Goal: Transaction & Acquisition: Purchase product/service

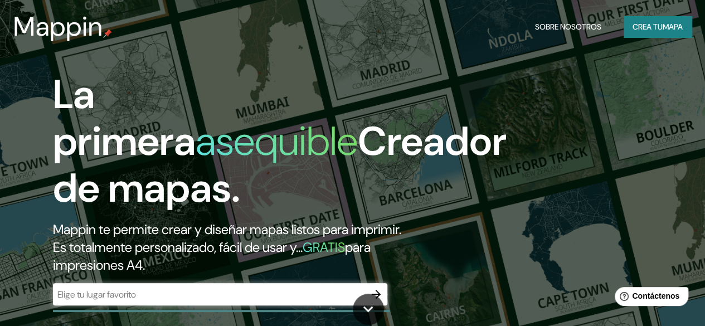
click at [556, 131] on div "La primera asequible Creador de mapas. Mappin te permite crear y diseñar mapas …" at bounding box center [352, 163] width 705 height 326
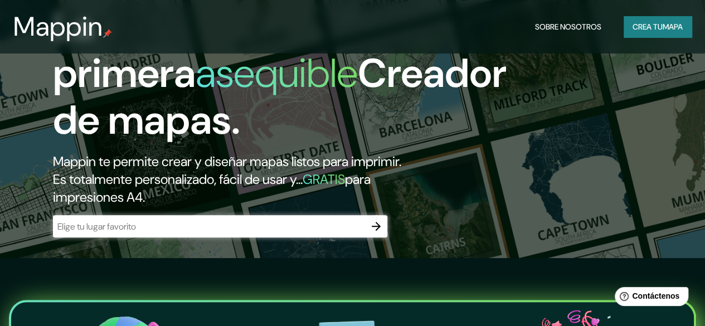
scroll to position [89, 0]
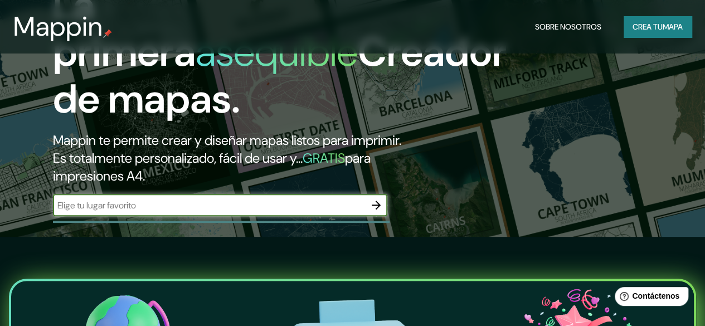
click at [323, 212] on input "text" at bounding box center [209, 205] width 312 height 13
type input "[GEOGRAPHIC_DATA]"
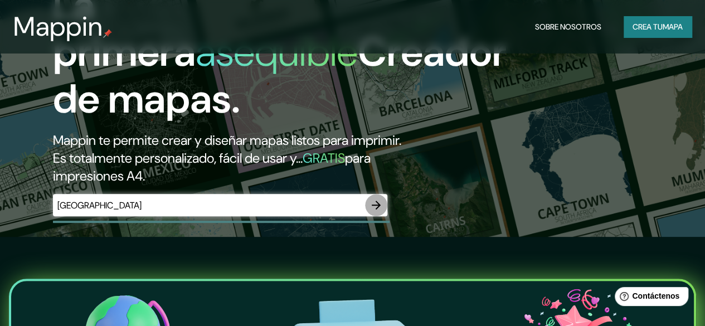
click at [379, 212] on icon "button" at bounding box center [375, 204] width 13 height 13
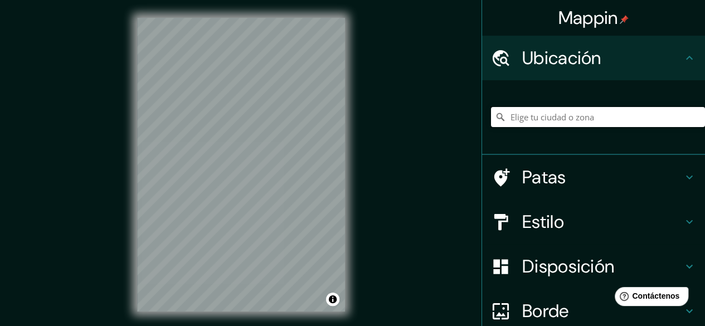
click at [560, 124] on input "Elige tu ciudad o zona" at bounding box center [598, 117] width 214 height 20
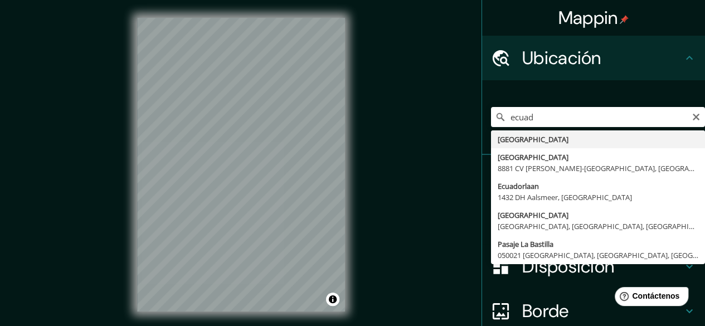
type input "[GEOGRAPHIC_DATA]"
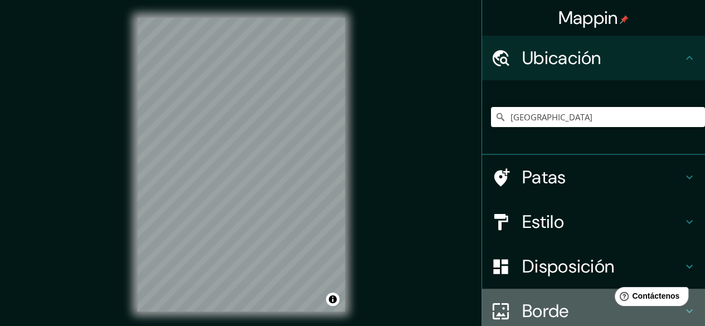
click at [549, 311] on font "Borde" at bounding box center [545, 310] width 47 height 23
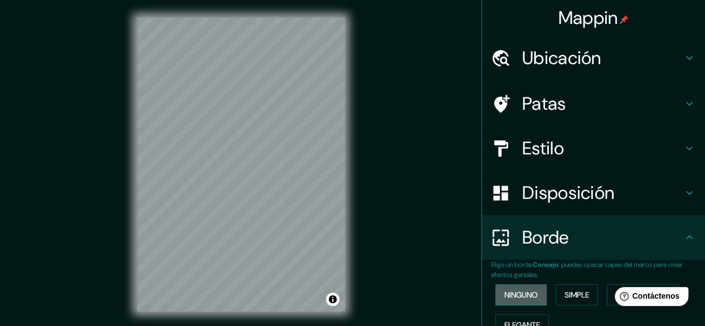
click at [526, 294] on font "Ninguno" at bounding box center [520, 295] width 33 height 10
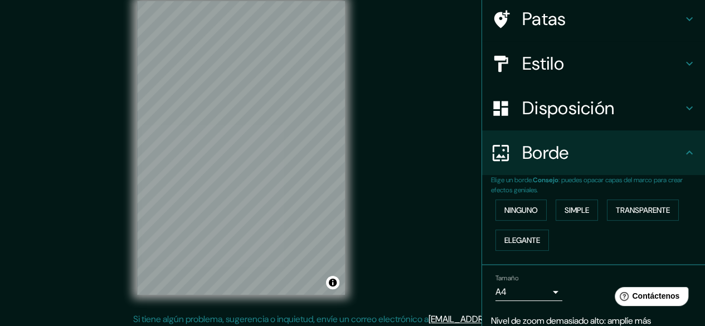
scroll to position [21, 0]
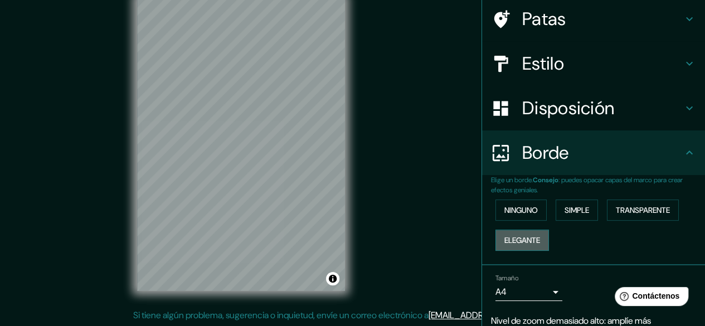
click at [520, 239] on font "Elegante" at bounding box center [522, 240] width 36 height 10
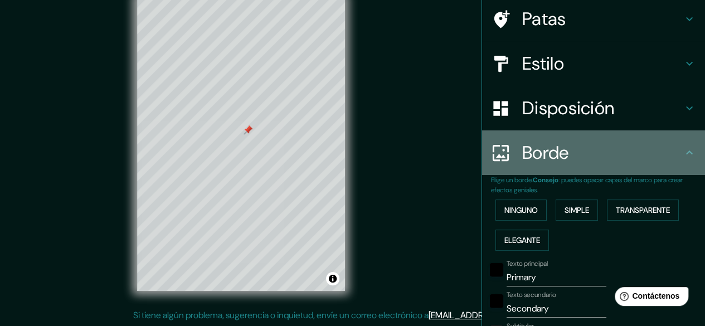
click at [682, 157] on icon at bounding box center [688, 152] width 13 height 13
click at [682, 148] on icon at bounding box center [688, 152] width 13 height 13
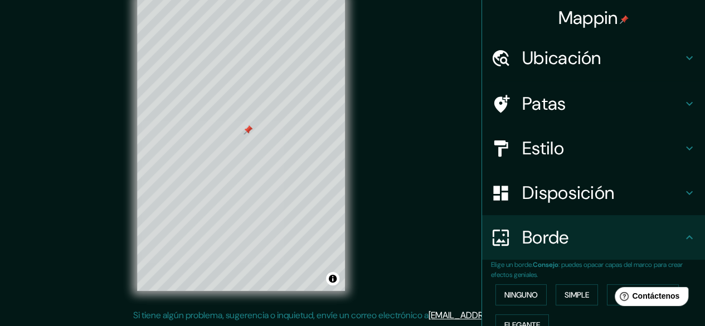
scroll to position [0, 0]
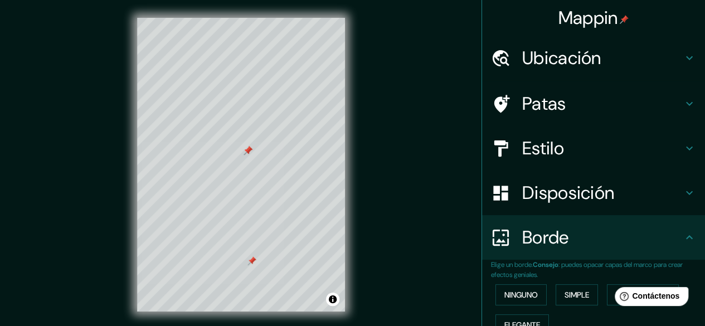
click at [248, 18] on div at bounding box center [241, 18] width 208 height 0
click at [251, 18] on div at bounding box center [241, 18] width 208 height 0
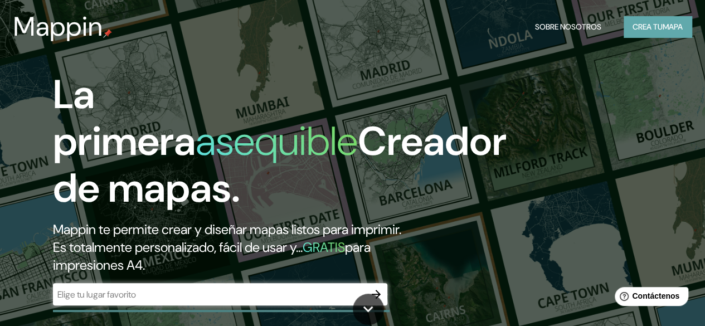
click at [649, 27] on font "Crea tu" at bounding box center [647, 27] width 30 height 10
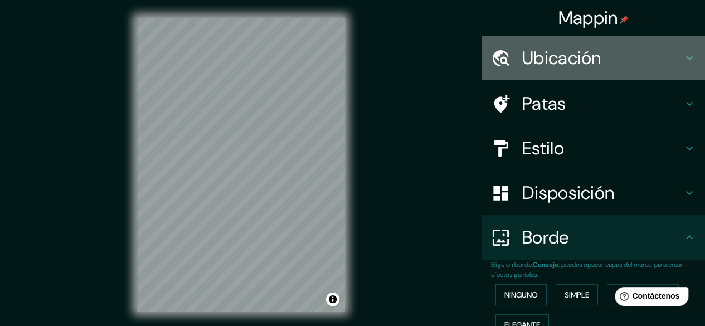
click at [686, 57] on icon at bounding box center [689, 58] width 7 height 4
type input "166"
type input "33"
type input "17"
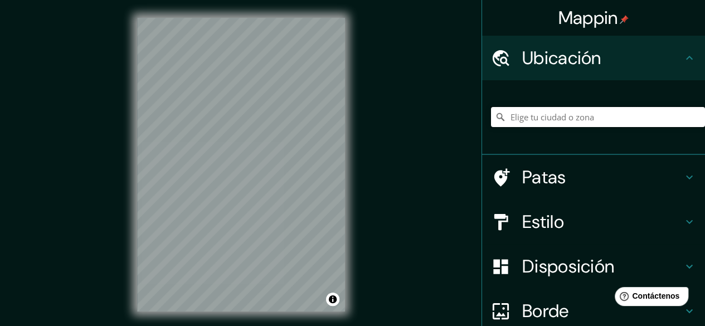
click at [576, 116] on input "Elige tu ciudad o zona" at bounding box center [598, 117] width 214 height 20
type input "Tulcán, [PERSON_NAME], [GEOGRAPHIC_DATA]"
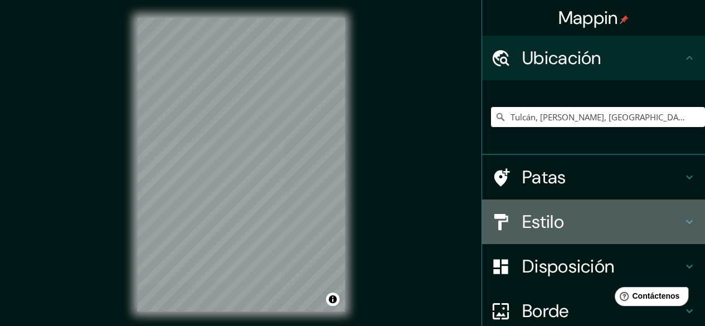
click at [683, 224] on icon at bounding box center [688, 221] width 13 height 13
type input "166"
type input "33"
type input "17"
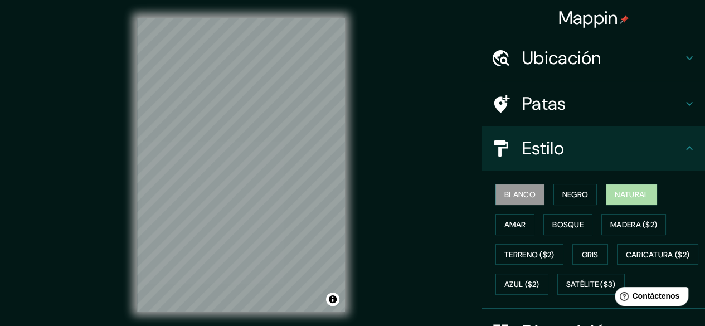
click at [618, 196] on font "Natural" at bounding box center [630, 194] width 33 height 10
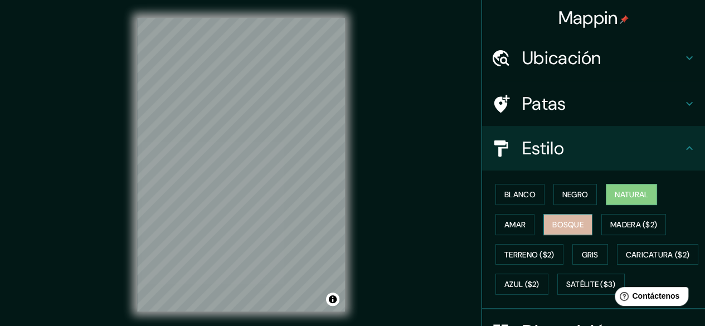
click at [553, 226] on font "Bosque" at bounding box center [567, 224] width 31 height 10
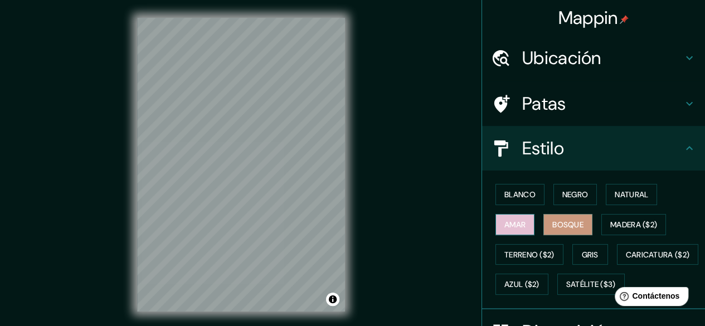
click at [515, 223] on font "Amar" at bounding box center [514, 224] width 21 height 10
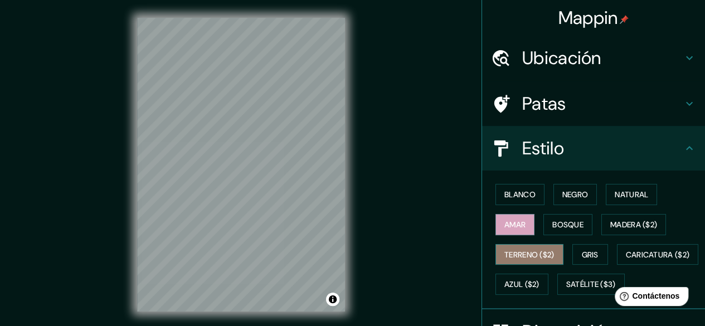
click at [512, 252] on font "Terreno ($2)" at bounding box center [529, 255] width 50 height 10
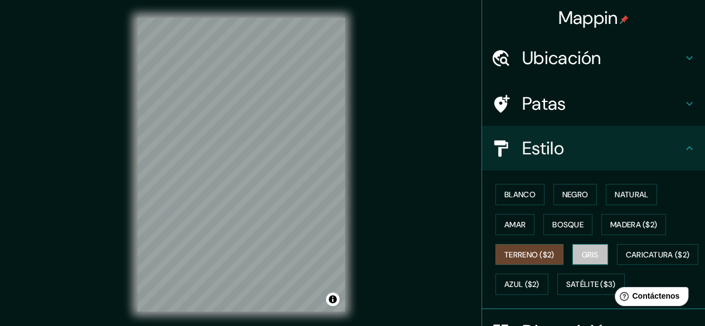
click at [590, 256] on font "Gris" at bounding box center [589, 255] width 17 height 10
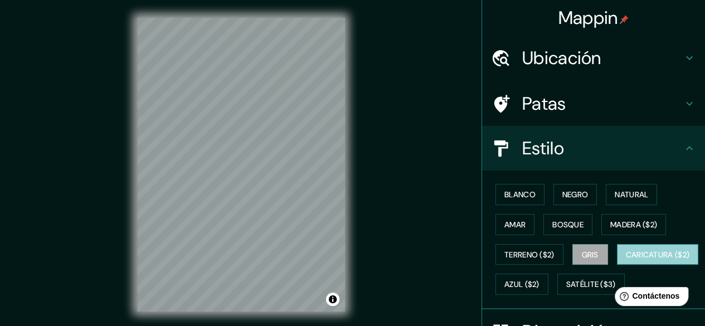
click at [625, 260] on font "Caricatura ($2)" at bounding box center [657, 255] width 64 height 10
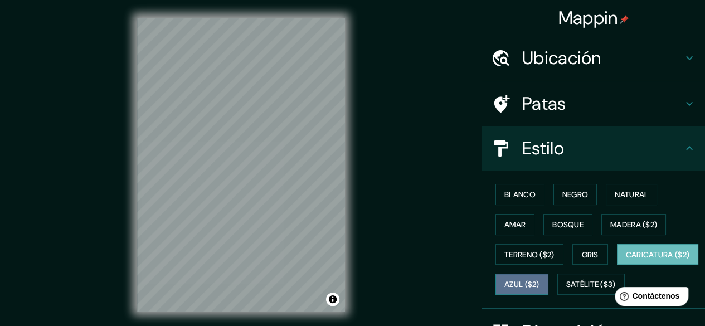
click at [539, 281] on font "Azul ($2)" at bounding box center [521, 285] width 35 height 10
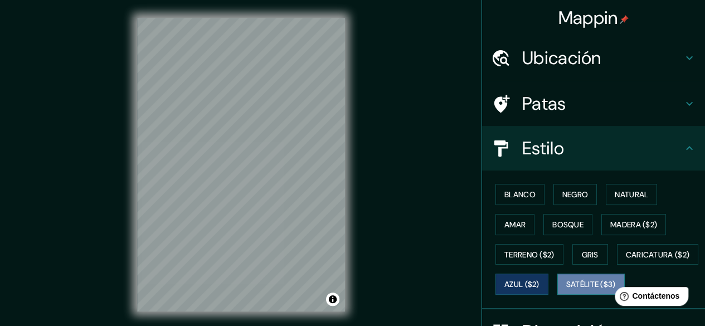
click at [557, 295] on button "Satélite ($3)" at bounding box center [590, 283] width 67 height 21
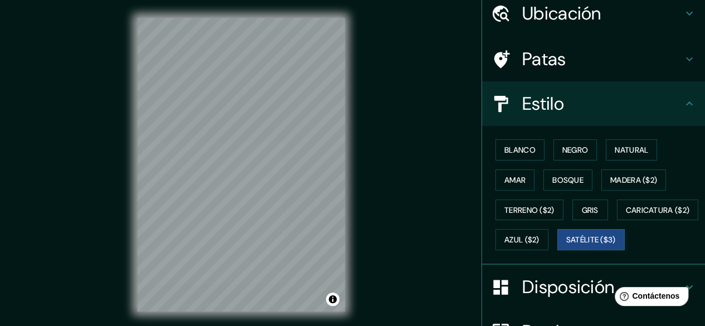
scroll to position [44, 0]
click at [621, 153] on font "Natural" at bounding box center [630, 150] width 33 height 10
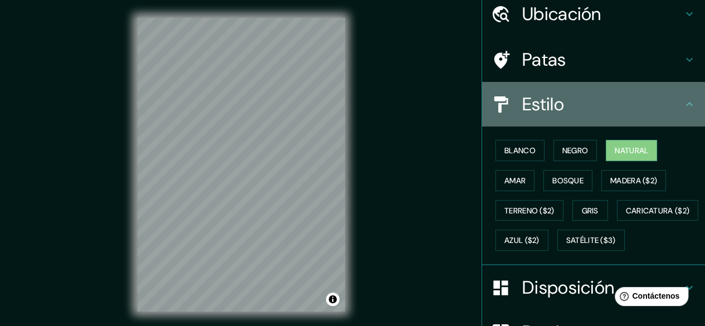
click at [682, 101] on icon at bounding box center [688, 103] width 13 height 13
click at [682, 105] on icon at bounding box center [688, 103] width 13 height 13
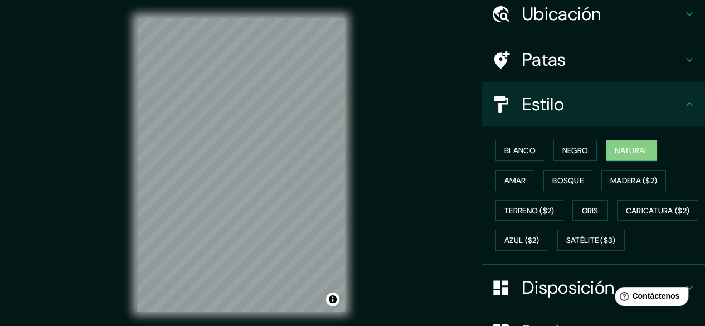
click at [686, 103] on icon at bounding box center [689, 104] width 7 height 4
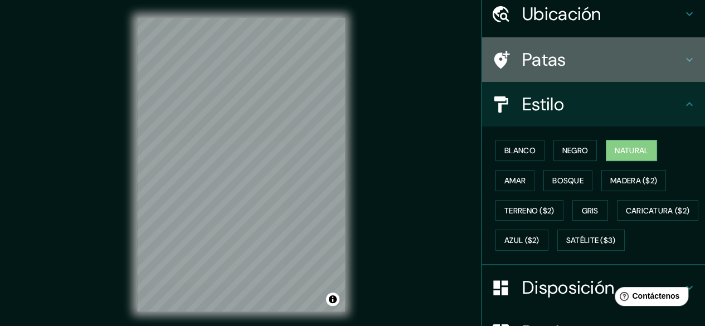
click at [682, 57] on icon at bounding box center [688, 59] width 13 height 13
type input "166"
type input "33"
type input "17"
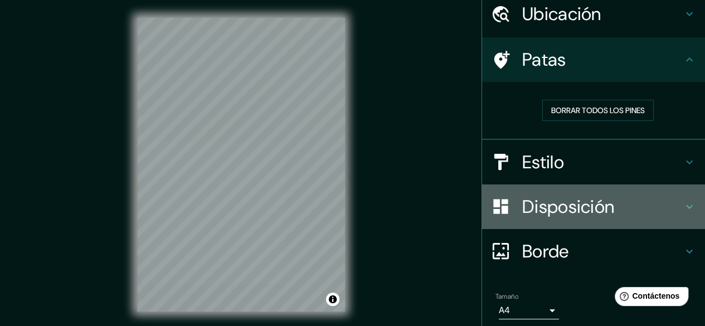
click at [682, 207] on icon at bounding box center [688, 206] width 13 height 13
type input "166"
type input "33"
type input "17"
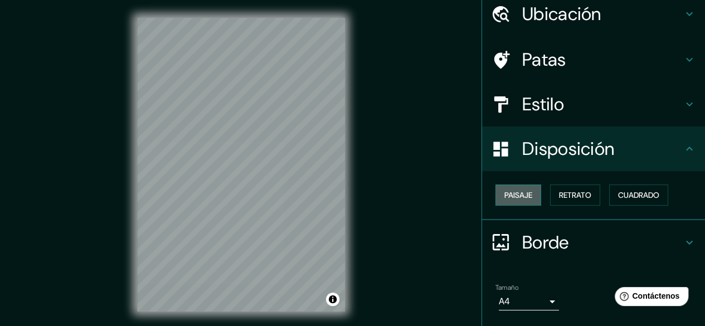
click at [517, 195] on font "Paisaje" at bounding box center [518, 195] width 28 height 10
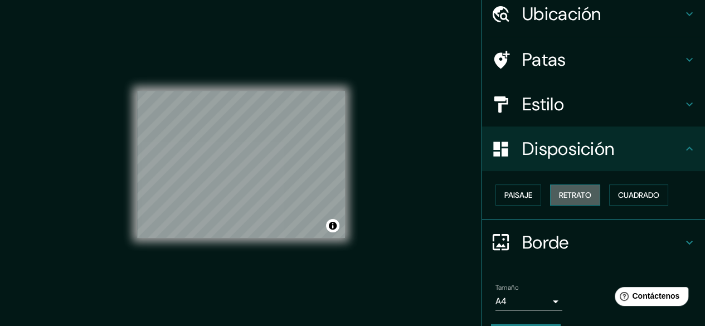
click at [569, 201] on font "Retrato" at bounding box center [575, 195] width 32 height 14
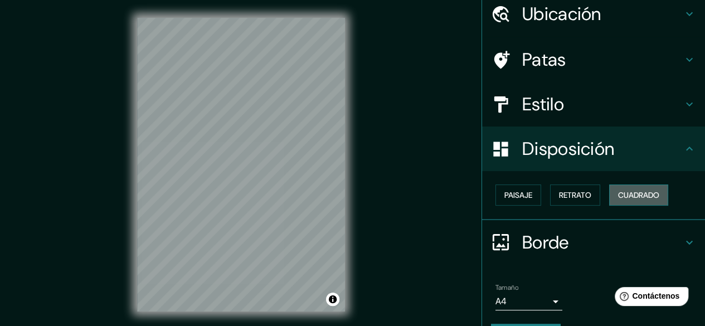
click at [634, 192] on font "Cuadrado" at bounding box center [638, 195] width 41 height 10
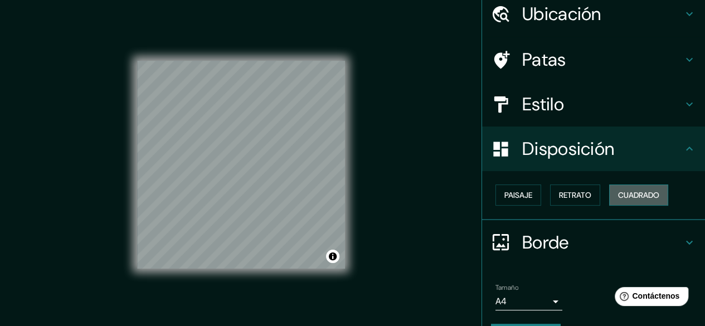
click at [634, 192] on font "Cuadrado" at bounding box center [638, 195] width 41 height 10
click at [560, 197] on font "Retrato" at bounding box center [575, 195] width 32 height 10
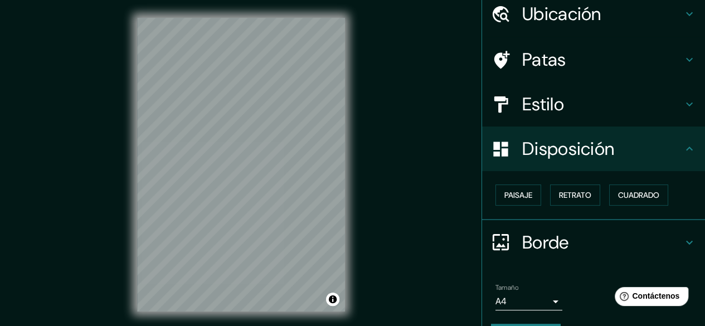
click at [466, 167] on div "Mappin Ubicación Tulcán, [GEOGRAPHIC_DATA], [GEOGRAPHIC_DATA] Tulcán [PERSON_NA…" at bounding box center [352, 173] width 705 height 347
click at [682, 244] on icon at bounding box center [688, 242] width 13 height 13
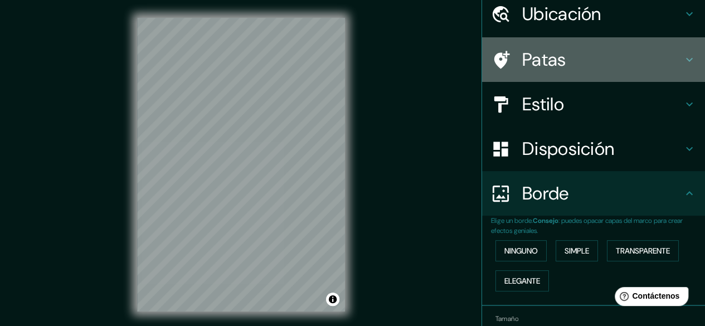
click at [534, 60] on font "Patas" at bounding box center [544, 59] width 44 height 23
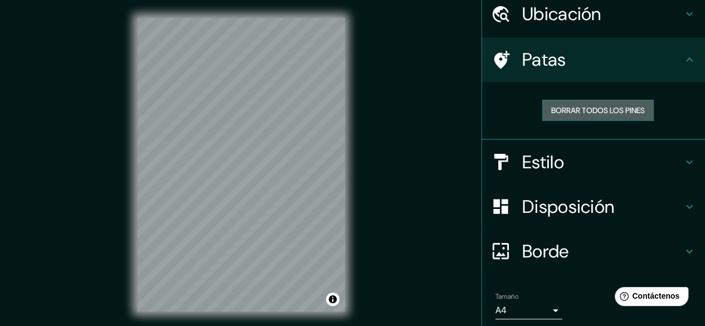
click at [613, 107] on font "Borrar todos los pines" at bounding box center [598, 110] width 94 height 10
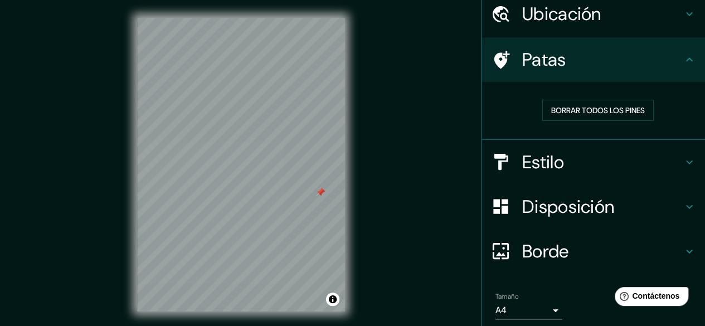
click at [320, 194] on div at bounding box center [320, 192] width 9 height 9
click at [321, 193] on div at bounding box center [320, 192] width 9 height 9
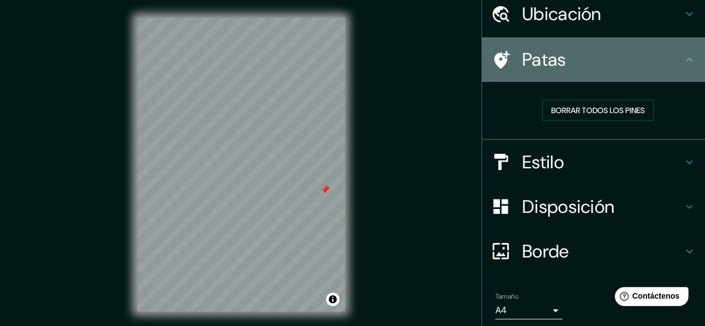
click at [678, 67] on div "Patas" at bounding box center [593, 59] width 223 height 45
